Goal: Transaction & Acquisition: Purchase product/service

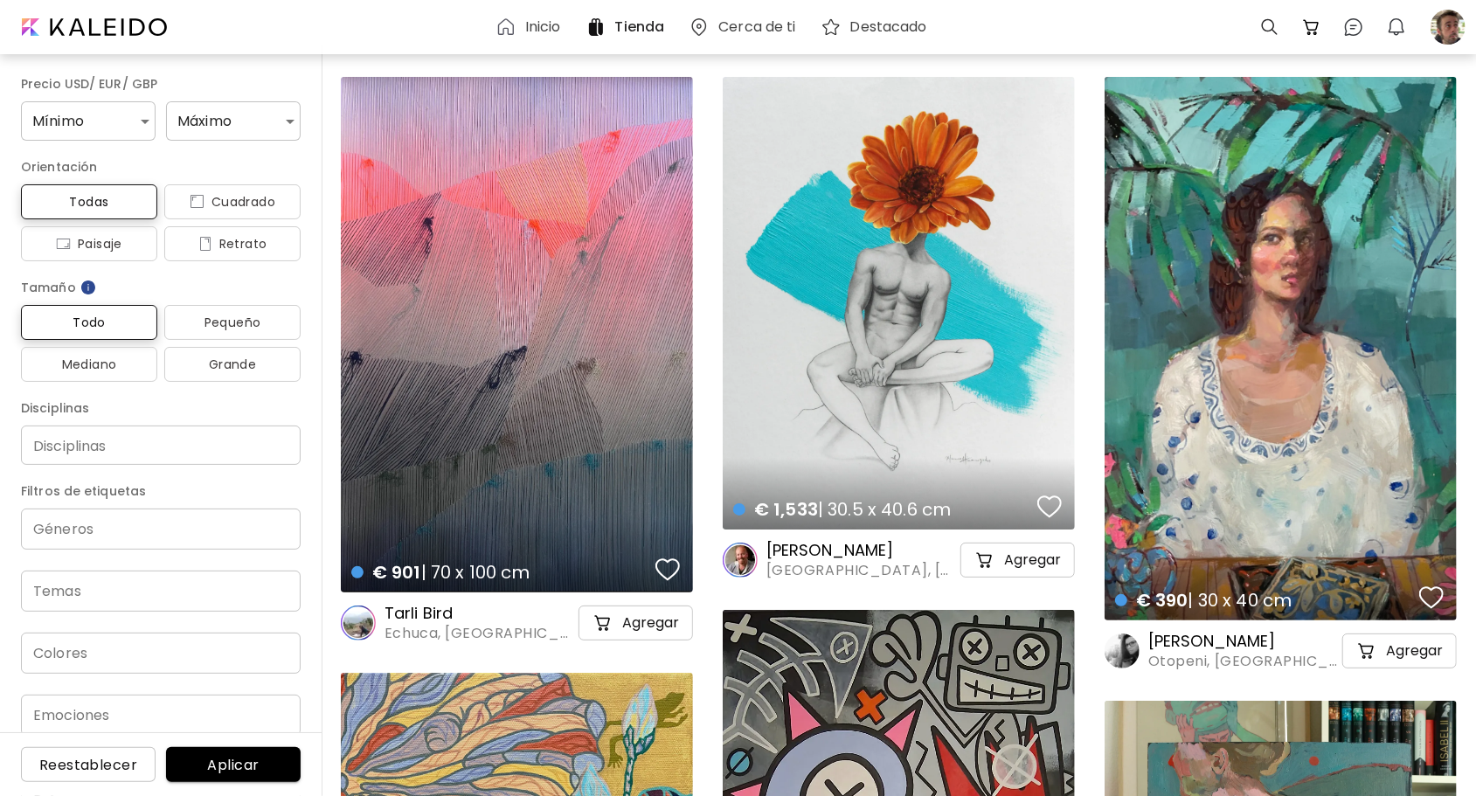
click at [531, 27] on h6 "Inicio" at bounding box center [543, 27] width 36 height 14
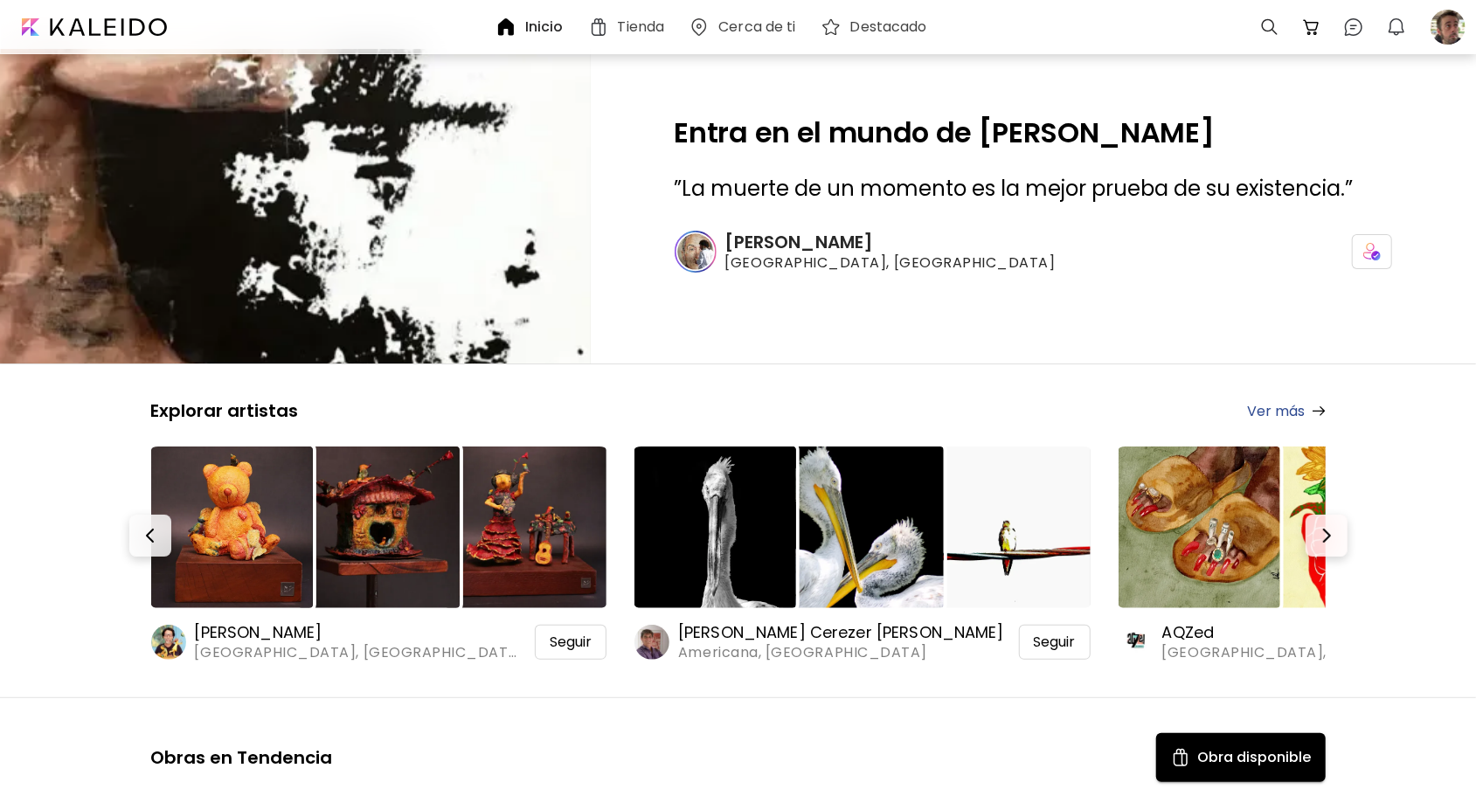
click at [761, 239] on h6 "[PERSON_NAME]" at bounding box center [890, 242] width 330 height 23
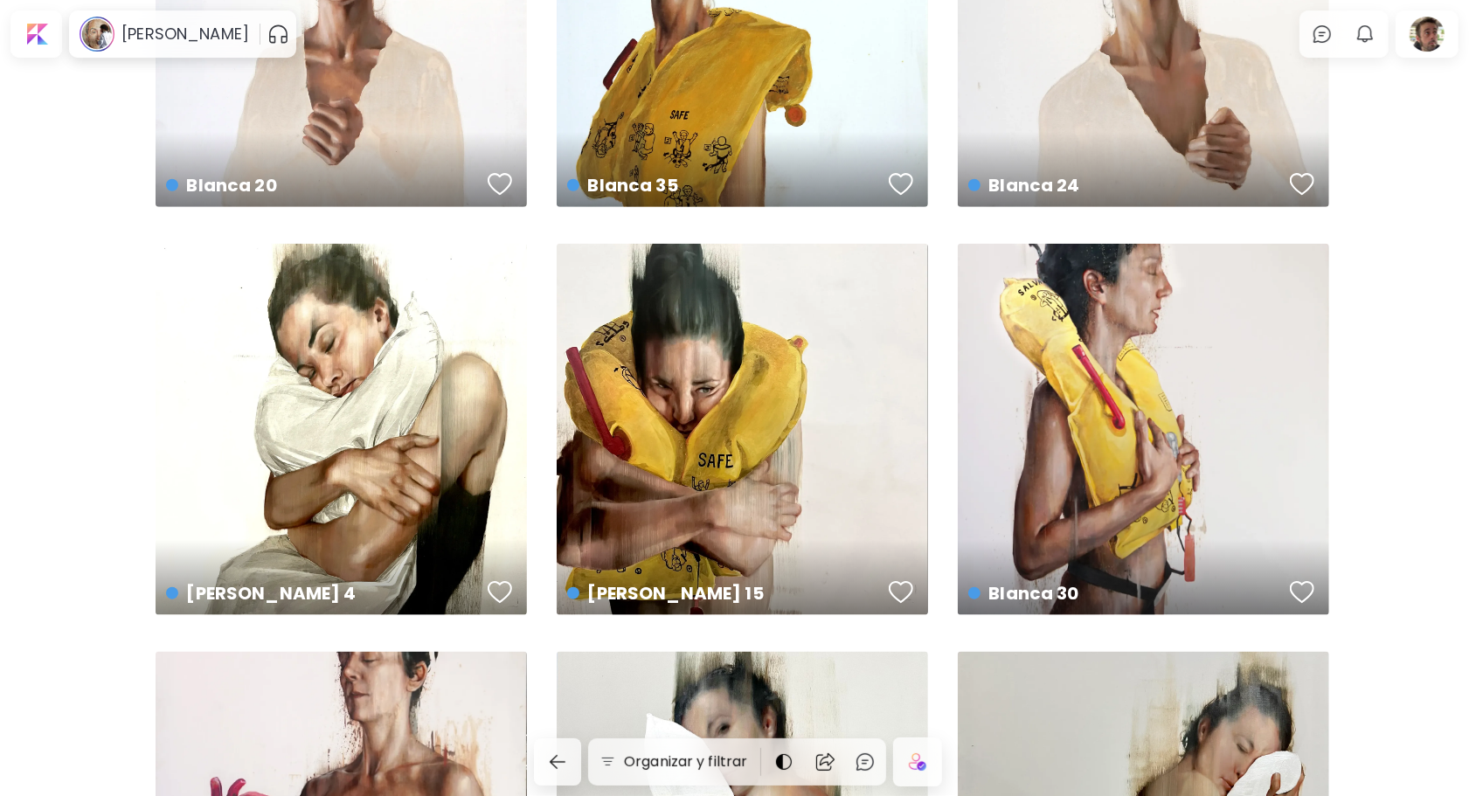
scroll to position [1136, 0]
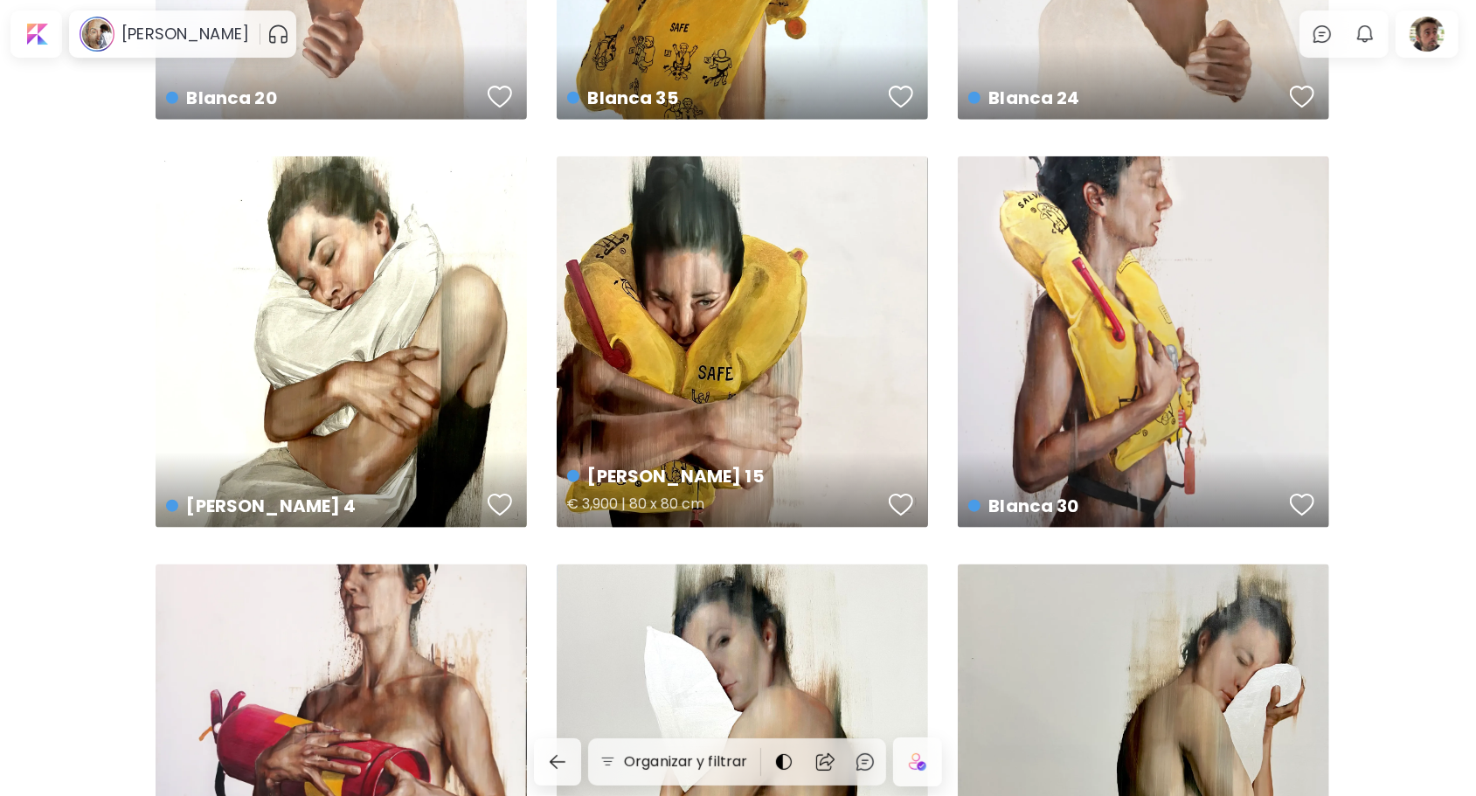
click at [655, 309] on div "[PERSON_NAME] 15 € 3,900 | 80 x 80 cm" at bounding box center [742, 341] width 371 height 371
